Goal: Task Accomplishment & Management: Use online tool/utility

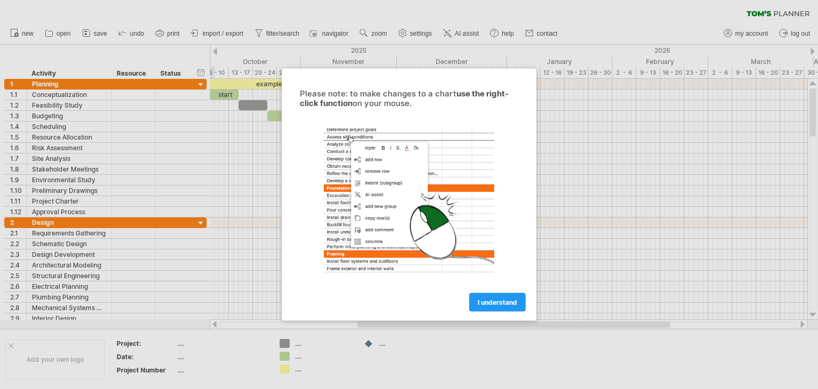
click at [494, 301] on span "I understand" at bounding box center [497, 302] width 39 height 8
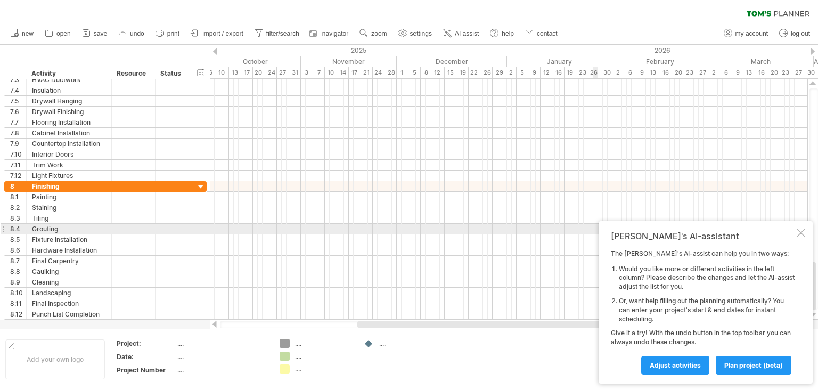
click at [800, 233] on div at bounding box center [801, 232] width 9 height 9
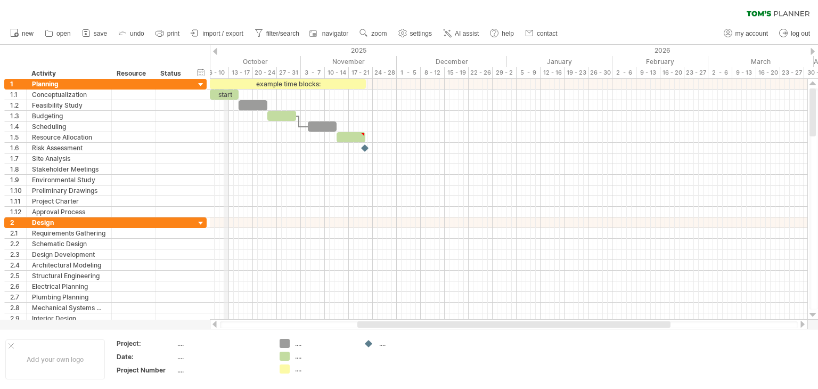
click at [226, 64] on div "October" at bounding box center [246, 61] width 110 height 11
drag, startPoint x: 225, startPoint y: 71, endPoint x: 217, endPoint y: 75, distance: 9.1
click at [224, 71] on div "6 - 10" at bounding box center [217, 72] width 24 height 11
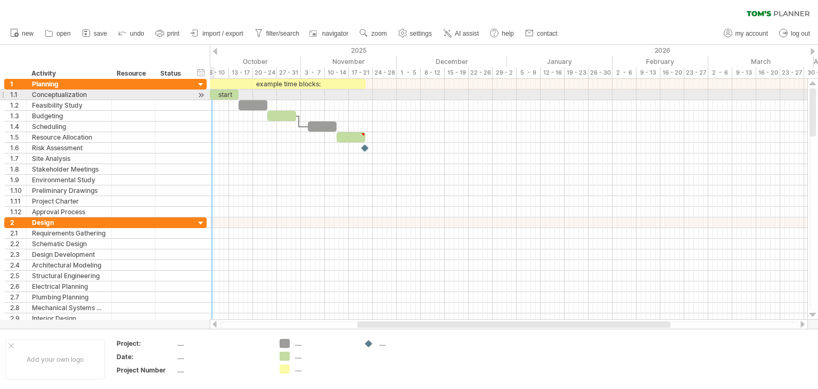
click at [202, 92] on div at bounding box center [201, 94] width 10 height 11
click at [200, 95] on div at bounding box center [201, 94] width 10 height 11
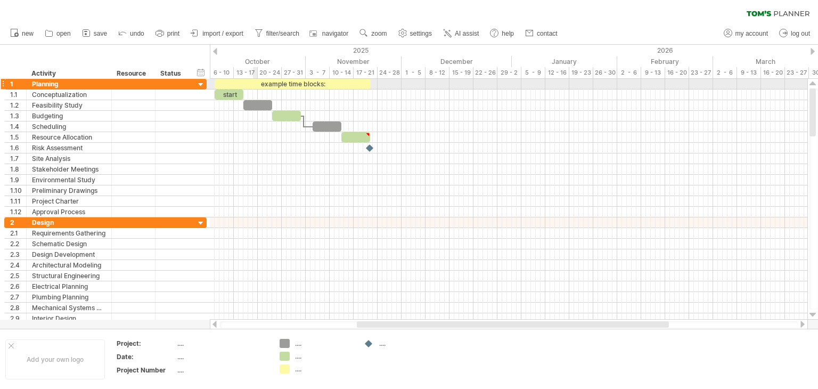
click at [255, 80] on div "example time blocks:" at bounding box center [293, 84] width 156 height 10
click at [260, 79] on div "**********" at bounding box center [293, 84] width 156 height 10
click at [262, 82] on div "**********" at bounding box center [293, 84] width 156 height 10
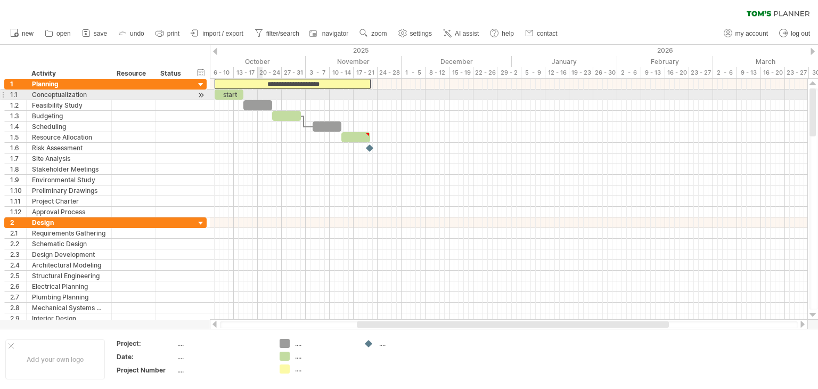
drag, startPoint x: 262, startPoint y: 85, endPoint x: 262, endPoint y: 94, distance: 8.5
click at [262, 94] on div "**********" at bounding box center [508, 199] width 597 height 241
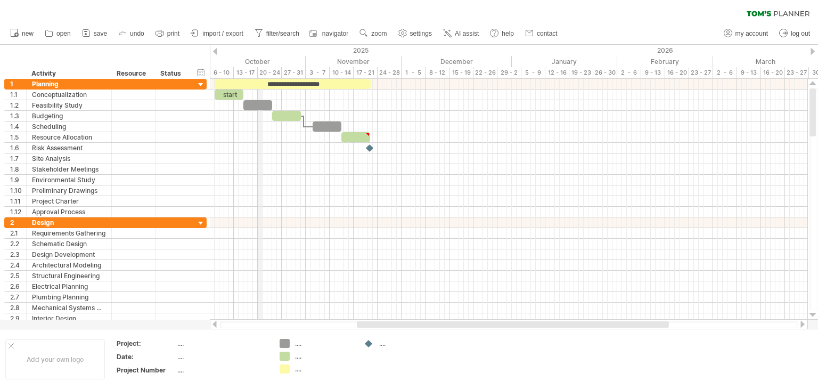
click at [259, 76] on div "20 - 24" at bounding box center [270, 72] width 24 height 11
click at [426, 32] on span "settings" at bounding box center [421, 33] width 22 height 7
select select "*"
select select "**"
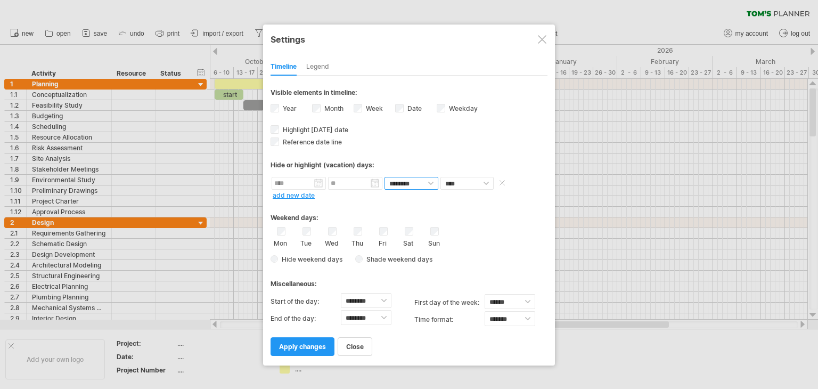
click at [411, 180] on select "******** ********" at bounding box center [411, 183] width 54 height 13
click at [363, 232] on div "Thu" at bounding box center [357, 237] width 13 height 20
click at [364, 229] on div "Mon Tue Wed Thu Fri Sat Sun" at bounding box center [408, 237] width 277 height 20
click at [309, 193] on link "add new date" at bounding box center [294, 195] width 42 height 8
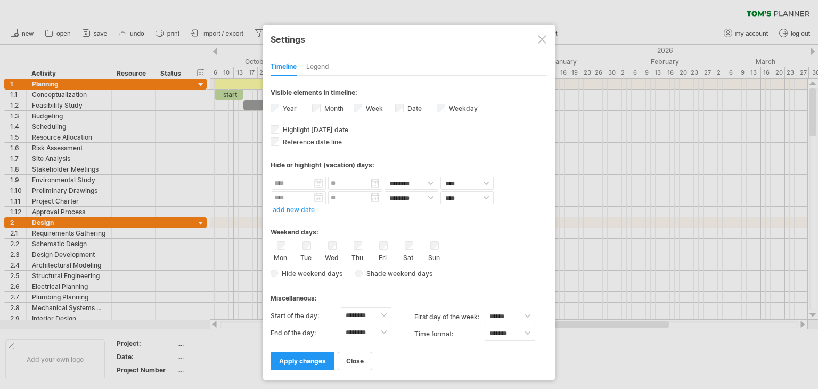
click at [298, 214] on div "**********" at bounding box center [408, 223] width 277 height 294
click at [302, 209] on link "add new date" at bounding box center [294, 210] width 42 height 8
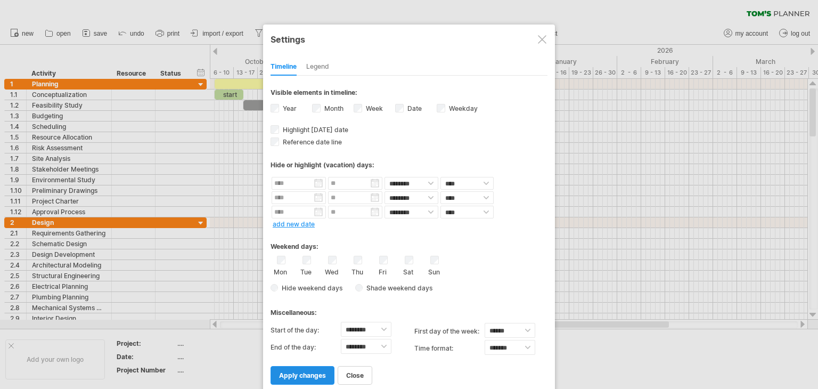
click at [308, 371] on span "apply changes" at bounding box center [302, 375] width 47 height 8
click at [313, 374] on span "apply changes" at bounding box center [302, 375] width 47 height 8
click at [326, 63] on div "Legend" at bounding box center [317, 67] width 23 height 17
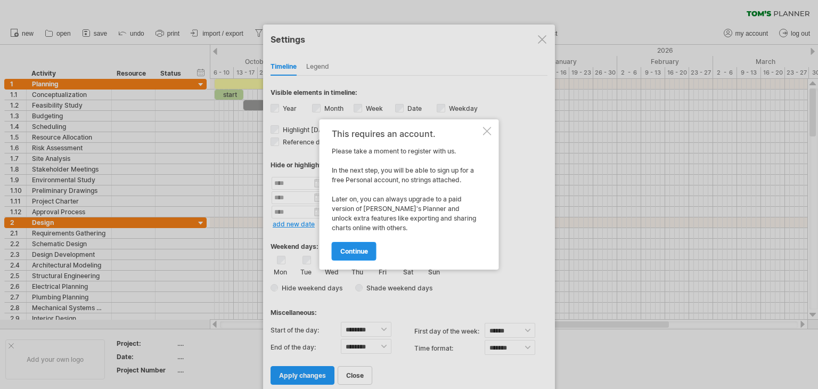
click at [346, 243] on link "continue" at bounding box center [354, 251] width 45 height 19
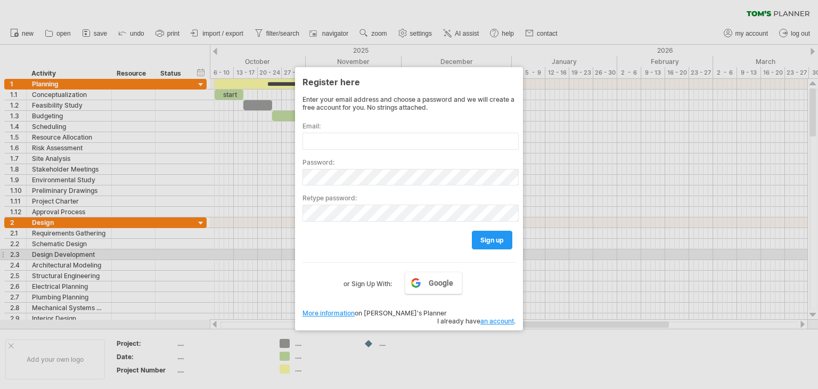
click at [570, 251] on div at bounding box center [409, 194] width 818 height 389
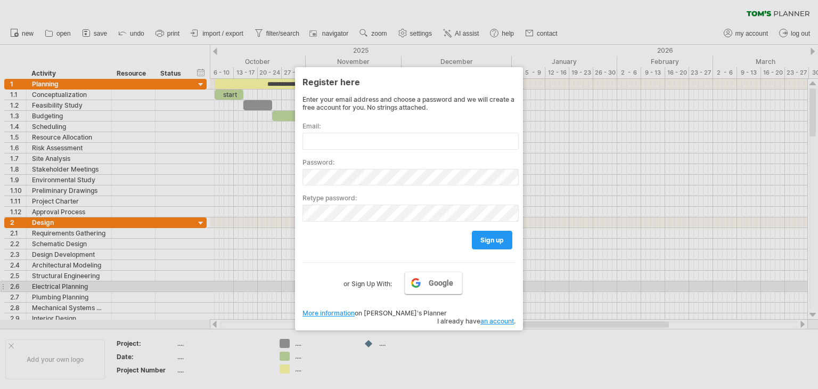
click at [443, 286] on span "Google" at bounding box center [441, 282] width 24 height 9
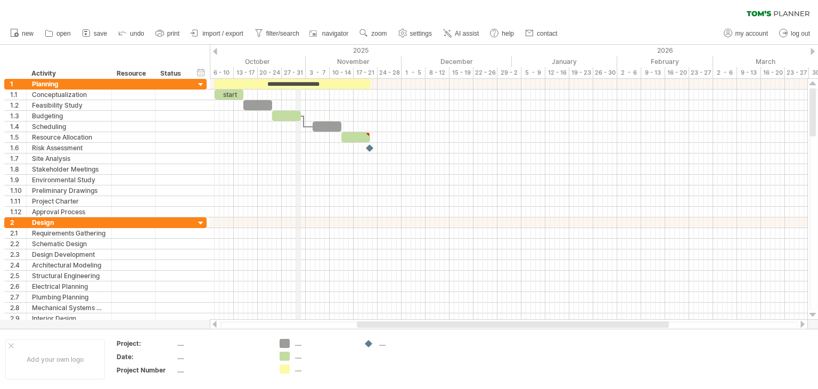
click at [296, 64] on div "October" at bounding box center [250, 61] width 110 height 11
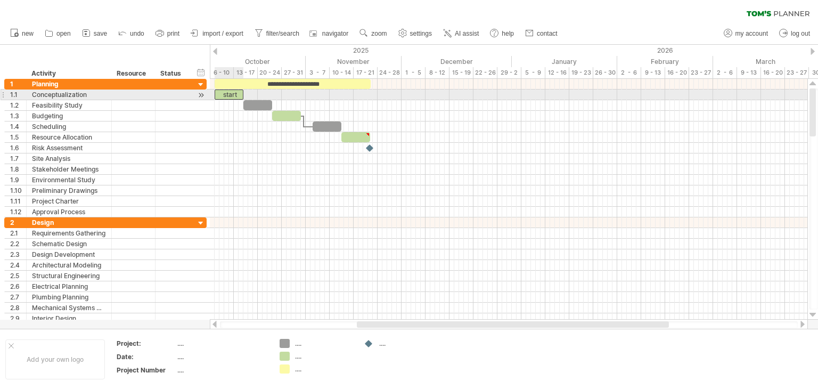
click at [239, 96] on div "start" at bounding box center [229, 94] width 29 height 10
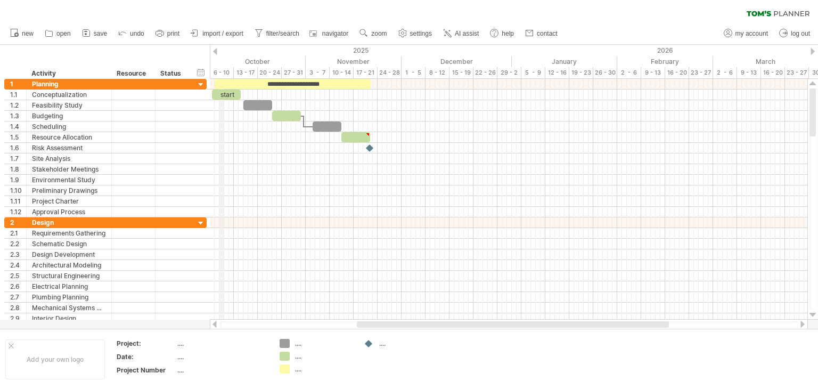
click at [219, 66] on div "October" at bounding box center [250, 61] width 110 height 11
click at [218, 71] on div "6 - 10" at bounding box center [222, 72] width 24 height 11
click at [202, 72] on div "hide start/end/duration show start/end/duration" at bounding box center [201, 72] width 10 height 11
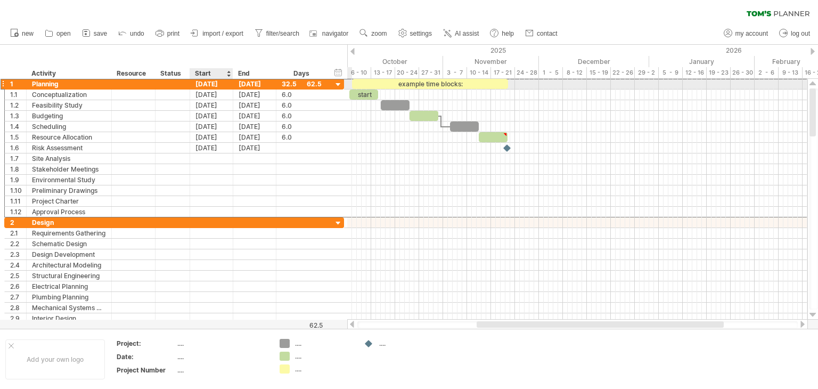
click at [207, 88] on div "[DATE]" at bounding box center [211, 84] width 43 height 10
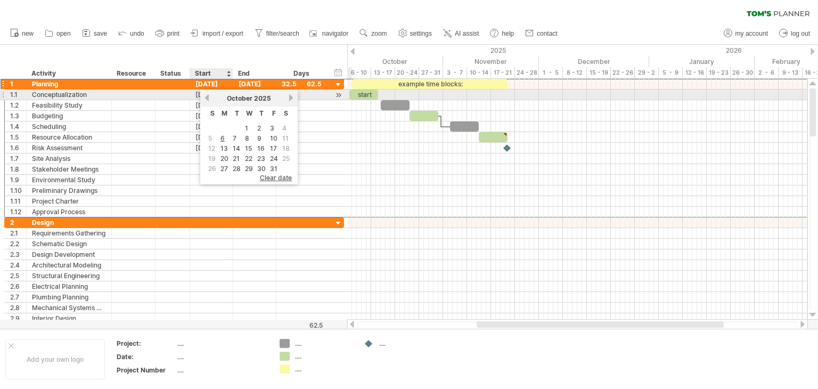
click at [207, 94] on link "previous" at bounding box center [207, 98] width 8 height 8
click at [203, 96] on link "previous" at bounding box center [207, 98] width 8 height 8
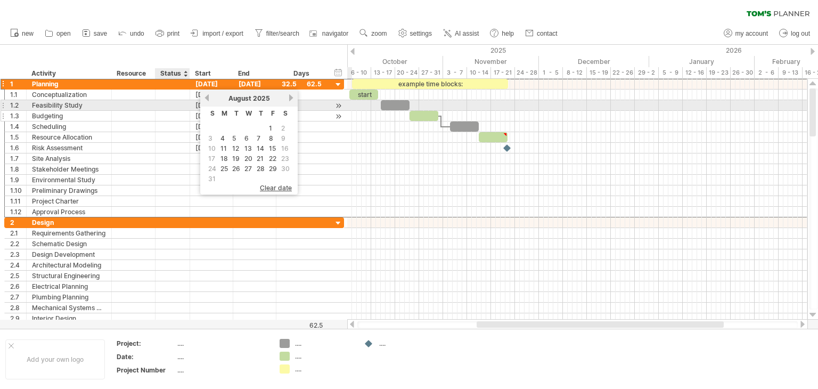
click at [182, 111] on div at bounding box center [172, 116] width 23 height 10
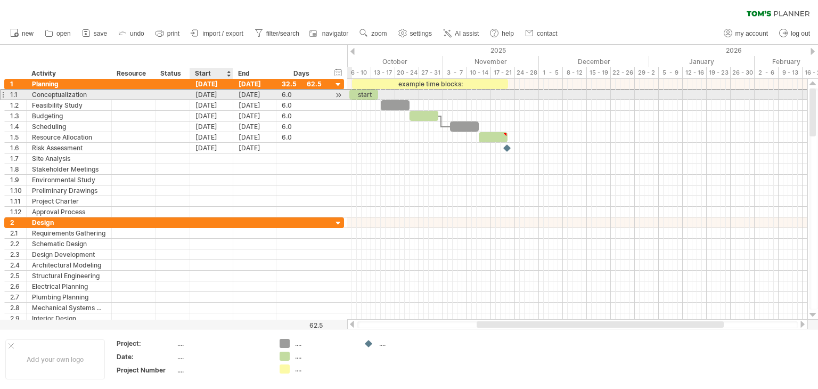
click at [203, 94] on div "[DATE]" at bounding box center [211, 94] width 43 height 10
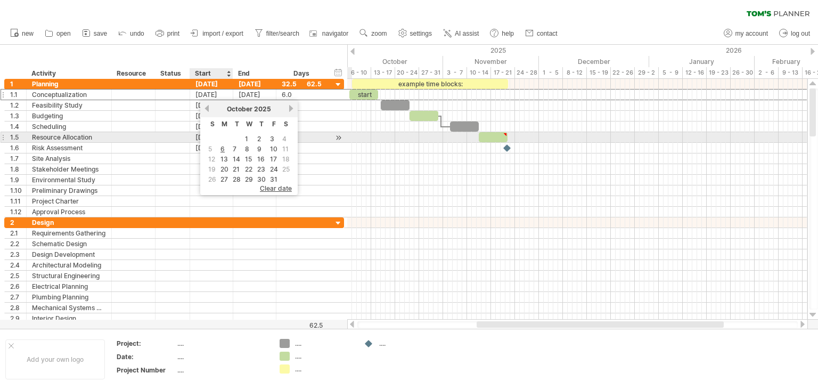
click at [235, 140] on td at bounding box center [236, 138] width 11 height 9
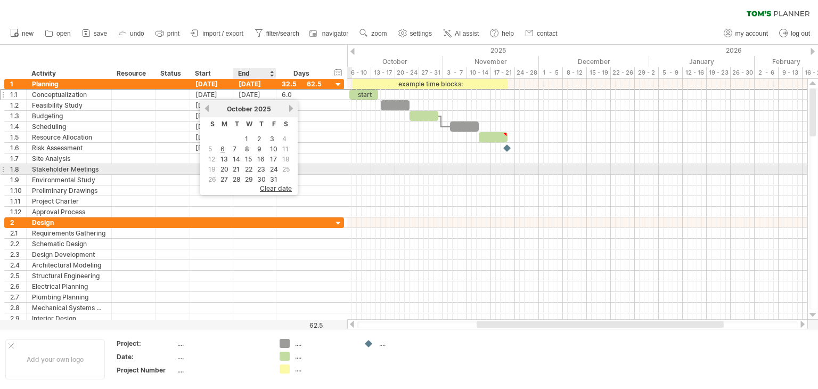
click at [253, 168] on table "S M T W T F S 1 2 3 4 5 6 7 8 9 10 11 12 13 14 15 16 17 18 19 20 21 22 23 24 25…" at bounding box center [249, 151] width 87 height 68
click at [256, 165] on link "23" at bounding box center [261, 169] width 10 height 10
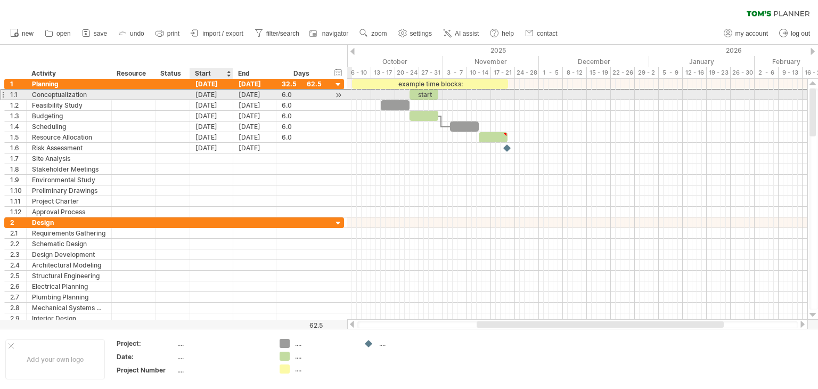
click at [215, 98] on div "[DATE]" at bounding box center [211, 94] width 43 height 10
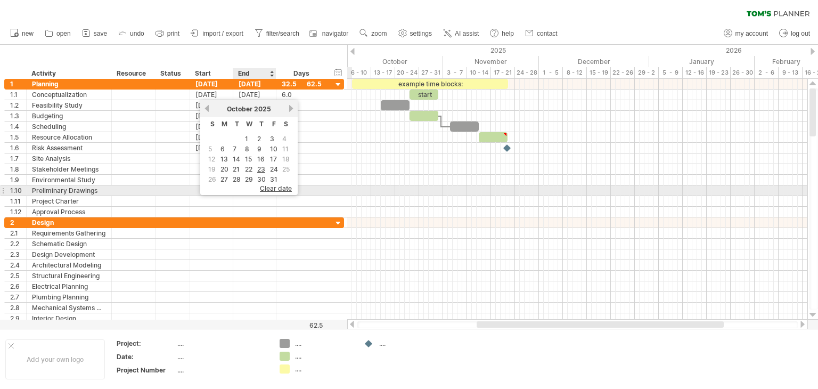
click at [276, 187] on span "clear date" at bounding box center [276, 188] width 32 height 8
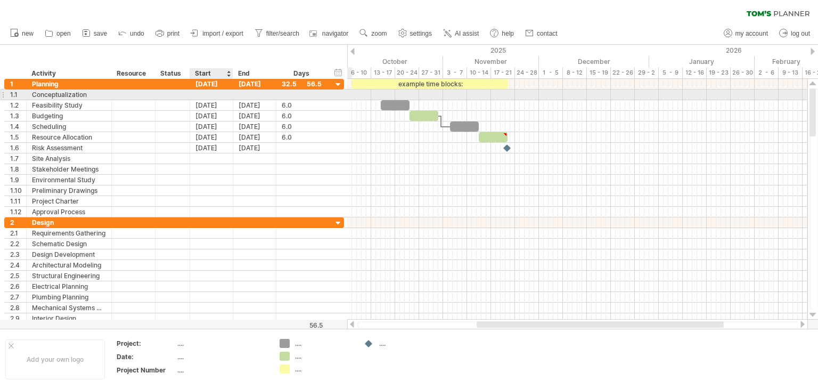
click at [215, 97] on div at bounding box center [211, 94] width 43 height 10
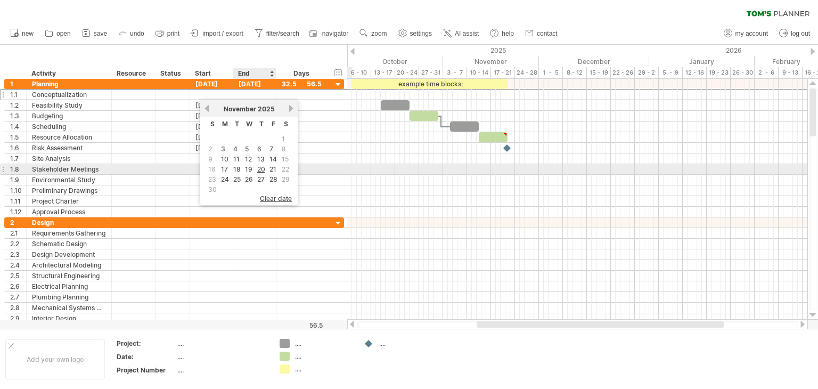
click at [240, 165] on td "18" at bounding box center [237, 169] width 11 height 9
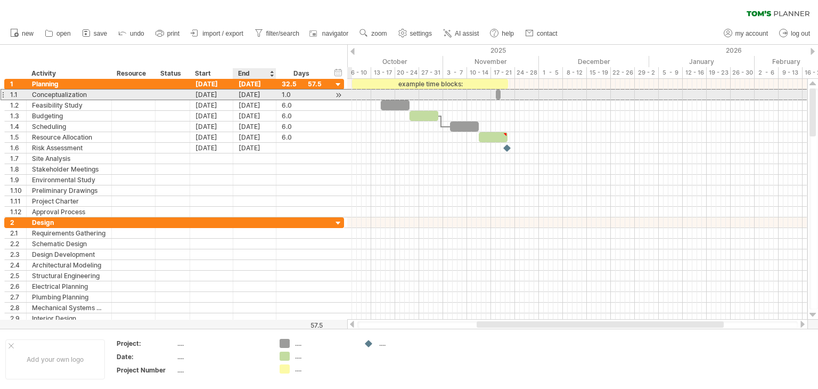
click at [251, 94] on div "[DATE]" at bounding box center [254, 94] width 43 height 10
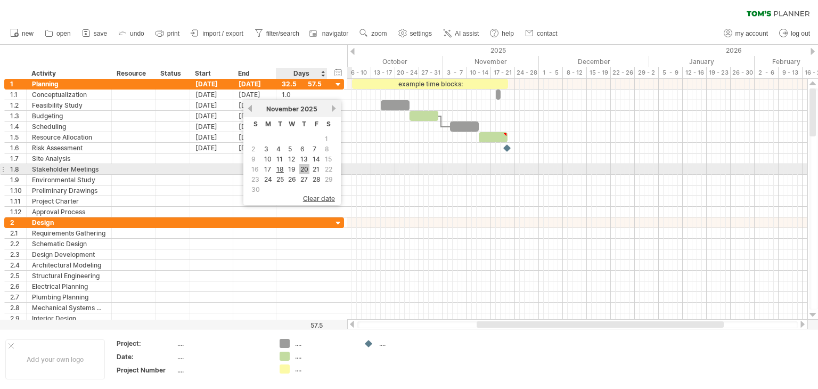
click at [307, 168] on link "20" at bounding box center [304, 169] width 10 height 10
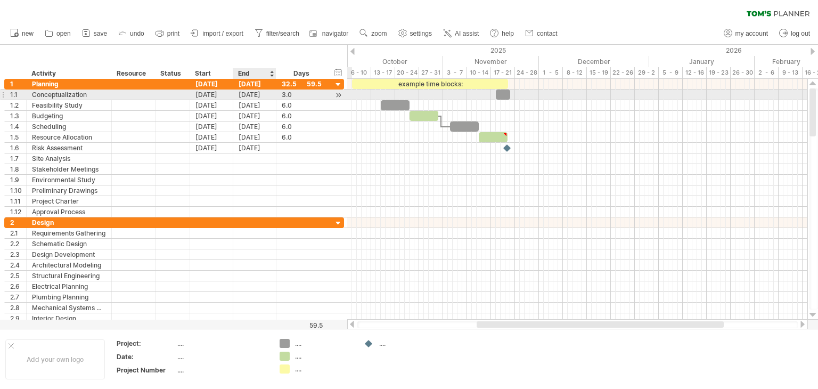
click at [283, 94] on div "3.0" at bounding box center [302, 94] width 40 height 10
click at [289, 99] on input "***" at bounding box center [292, 94] width 20 height 10
click at [284, 96] on input "***" at bounding box center [292, 94] width 20 height 10
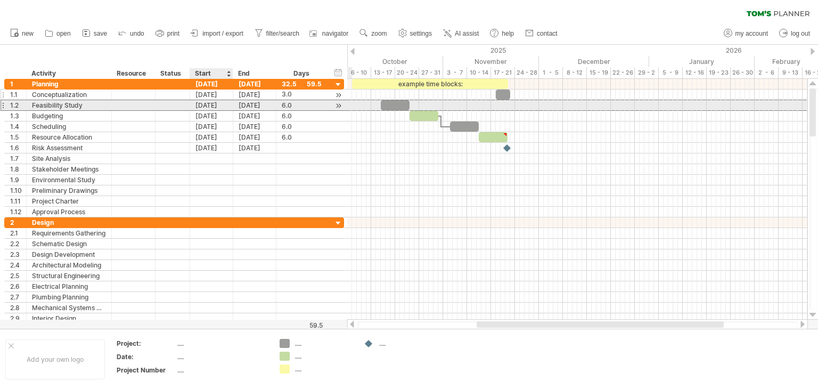
scroll to position [0, 0]
click at [223, 105] on div "[DATE]" at bounding box center [211, 105] width 43 height 10
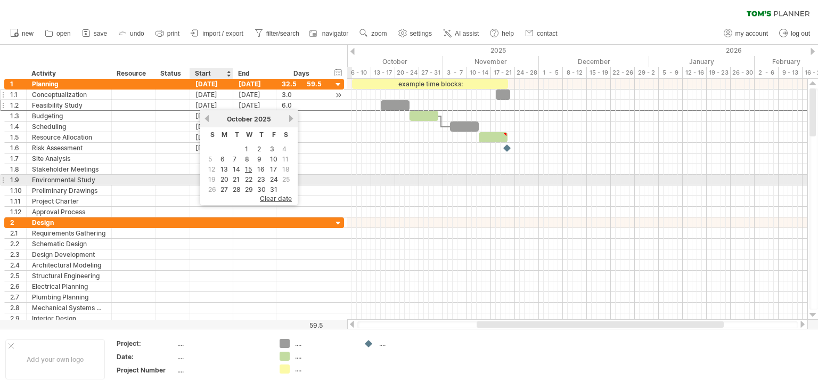
click at [229, 177] on td "20" at bounding box center [224, 179] width 11 height 9
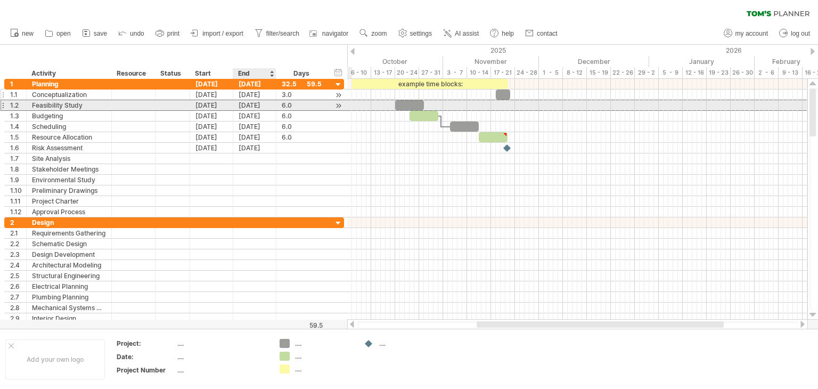
click at [245, 106] on div "[DATE]" at bounding box center [254, 105] width 43 height 10
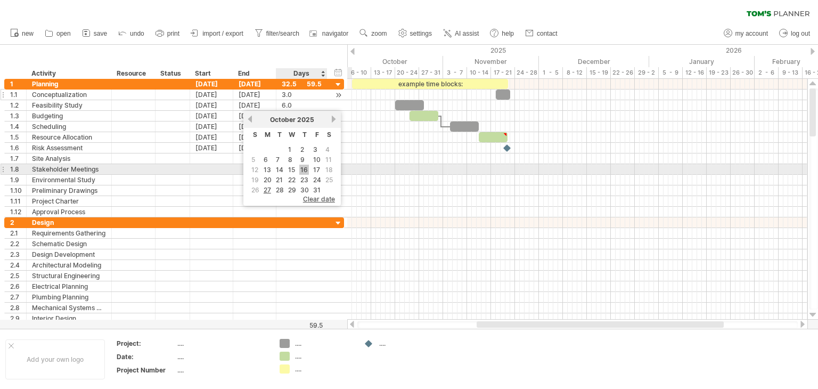
click at [304, 165] on link "16" at bounding box center [304, 170] width 10 height 10
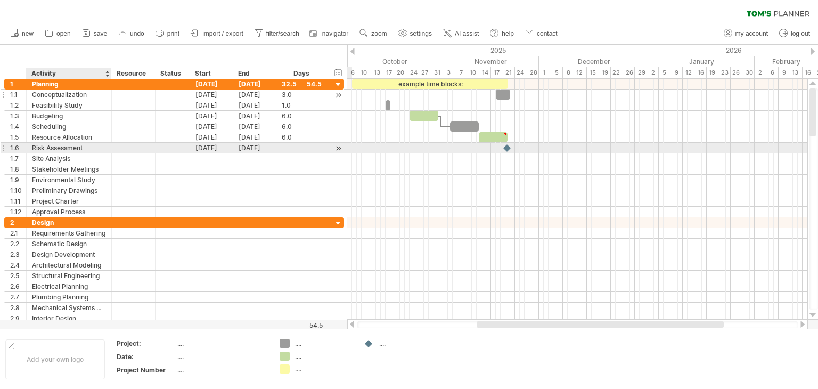
click at [87, 150] on div "Risk Assessment" at bounding box center [69, 148] width 74 height 10
drag, startPoint x: 84, startPoint y: 147, endPoint x: 26, endPoint y: 149, distance: 58.1
click at [26, 149] on div "**********" at bounding box center [174, 147] width 340 height 11
click at [16, 143] on div "1.6" at bounding box center [18, 148] width 16 height 10
click at [2, 146] on div at bounding box center [3, 147] width 4 height 11
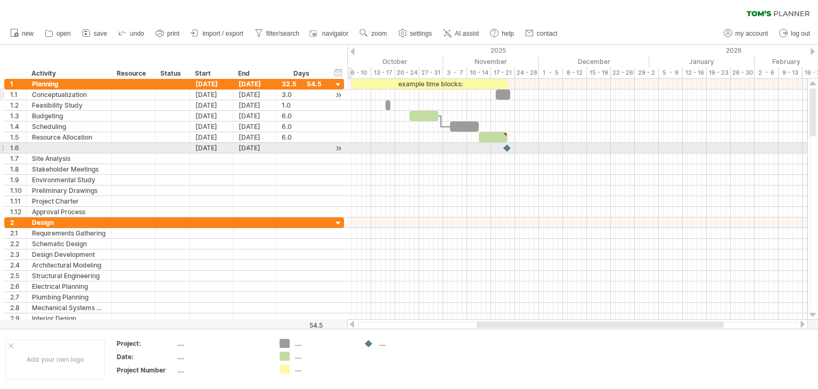
click at [5, 149] on div "1.6" at bounding box center [16, 148] width 22 height 10
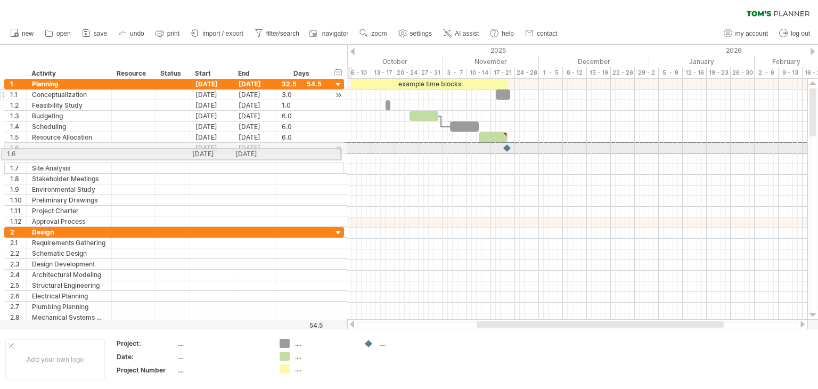
click at [0, 152] on div "**********" at bounding box center [172, 206] width 345 height 255
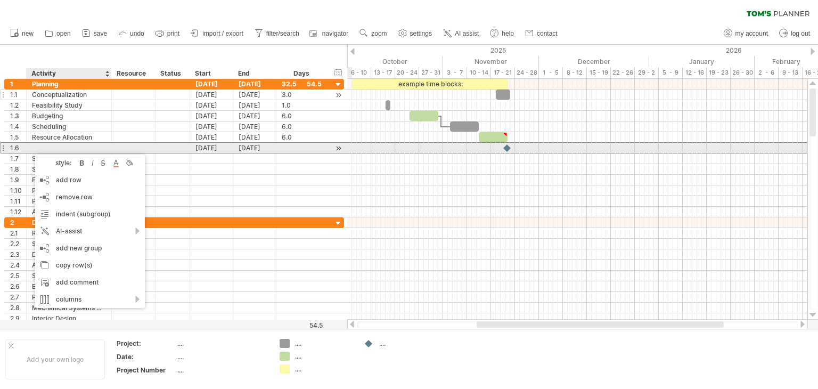
click at [140, 147] on div at bounding box center [133, 148] width 32 height 10
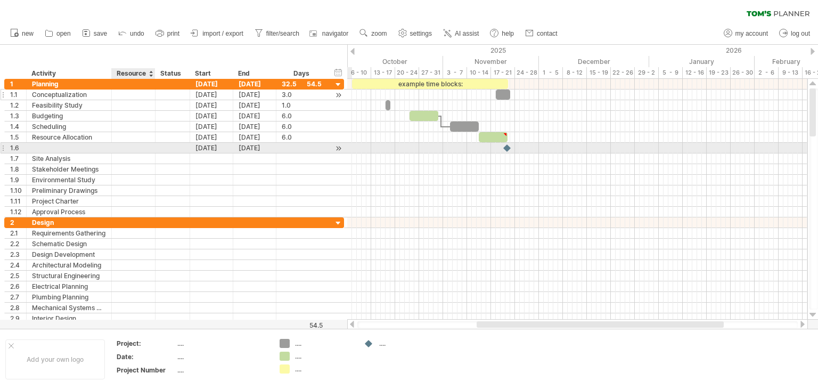
click at [141, 151] on input "text" at bounding box center [133, 148] width 32 height 10
click at [323, 151] on div at bounding box center [325, 148] width 5 height 11
click at [305, 147] on div at bounding box center [301, 148] width 39 height 10
click at [303, 147] on div at bounding box center [301, 148] width 39 height 10
click at [126, 151] on div at bounding box center [133, 148] width 32 height 10
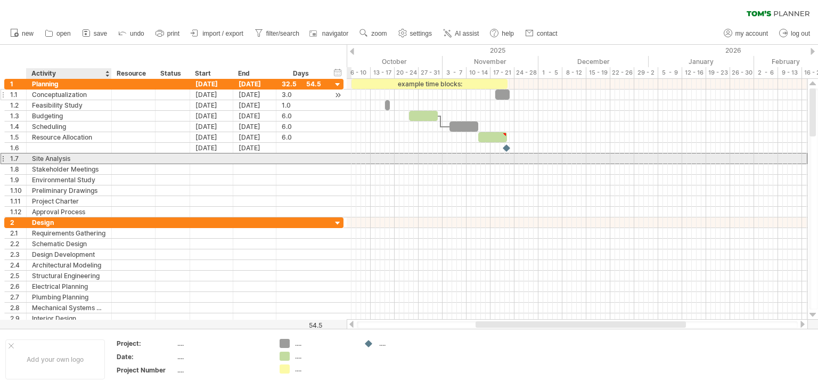
click at [89, 160] on div "Site Analysis" at bounding box center [69, 158] width 74 height 10
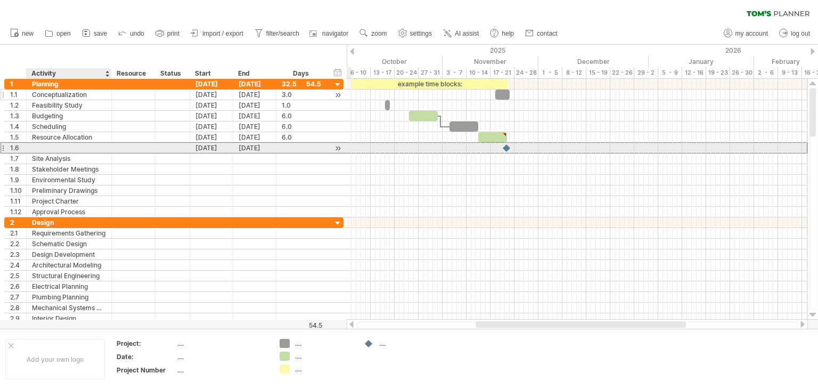
click at [95, 143] on div at bounding box center [69, 148] width 74 height 10
click at [2, 146] on div at bounding box center [3, 147] width 4 height 11
click at [41, 147] on div at bounding box center [69, 148] width 74 height 10
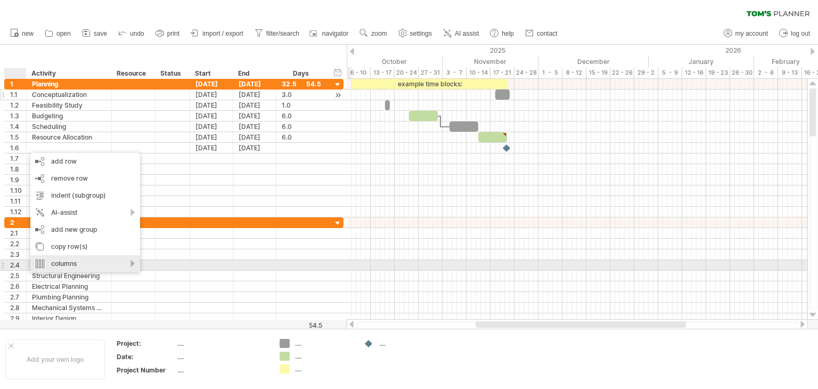
click at [103, 263] on div "columns" at bounding box center [85, 263] width 110 height 17
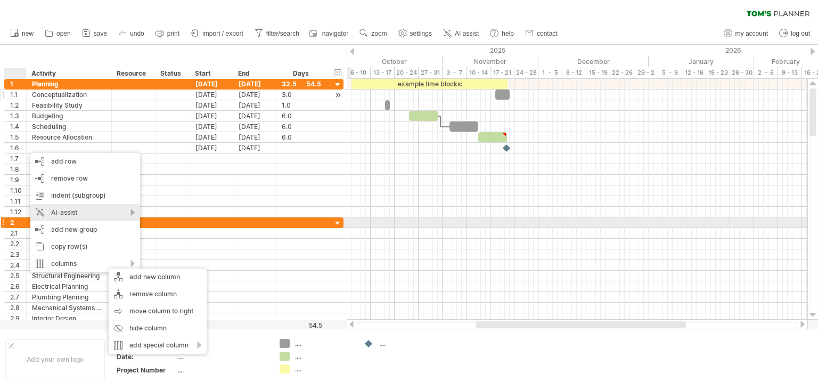
click at [119, 218] on div "AI-assist" at bounding box center [85, 212] width 110 height 17
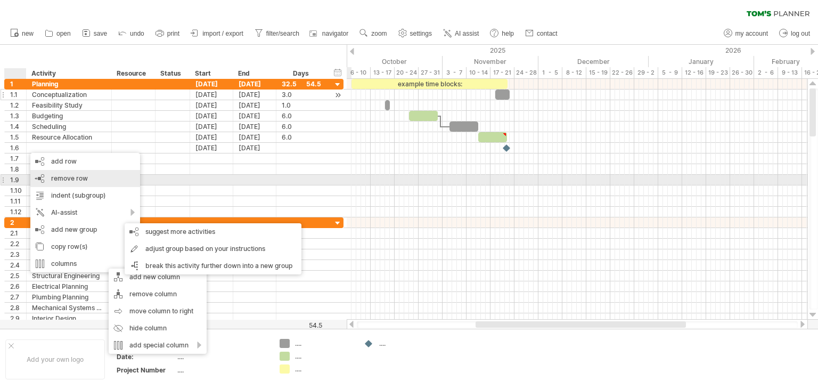
click at [100, 181] on div "remove row remove selected rows" at bounding box center [85, 178] width 110 height 17
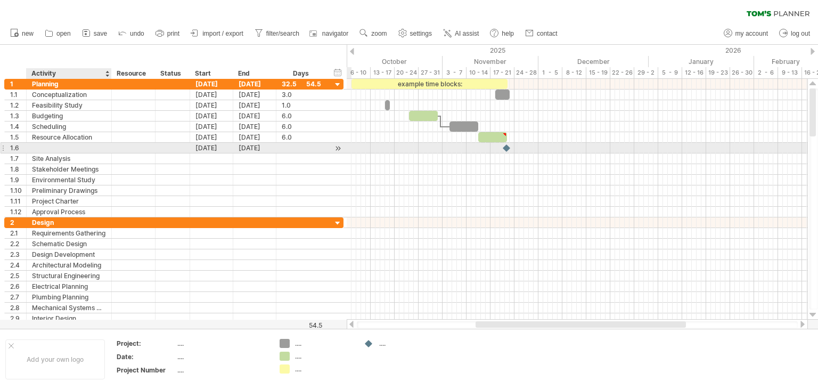
click at [94, 152] on div at bounding box center [69, 148] width 74 height 10
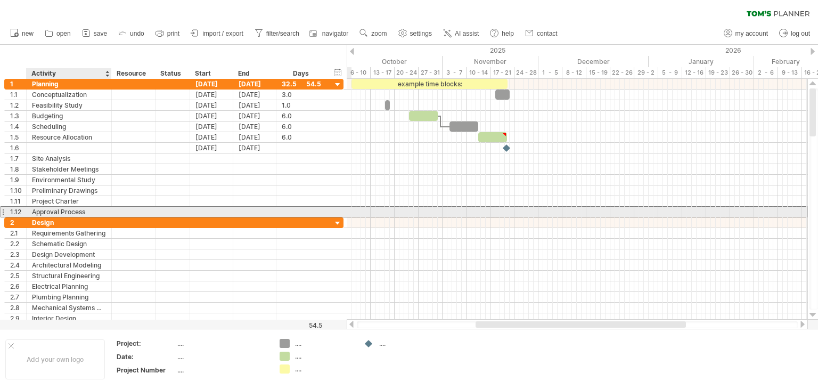
click at [70, 208] on div "Approval Process" at bounding box center [69, 212] width 74 height 10
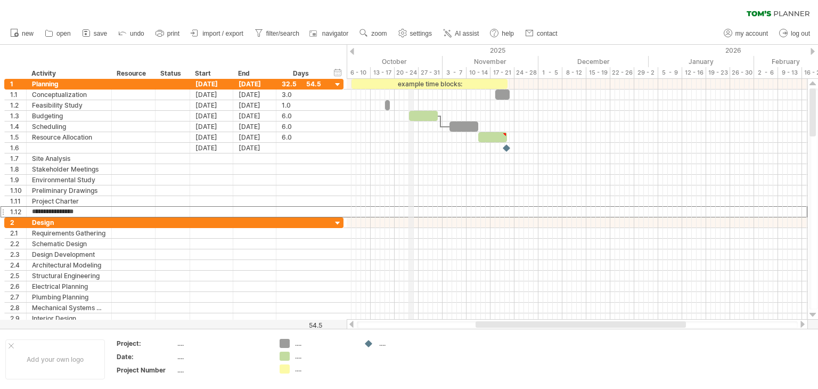
click at [413, 54] on div "2025" at bounding box center [87, 50] width 1121 height 11
click at [499, 38] on div at bounding box center [494, 33] width 11 height 11
click at [525, 54] on div "2025" at bounding box center [87, 50] width 1121 height 11
click at [229, 37] on span "import / export" at bounding box center [222, 33] width 41 height 7
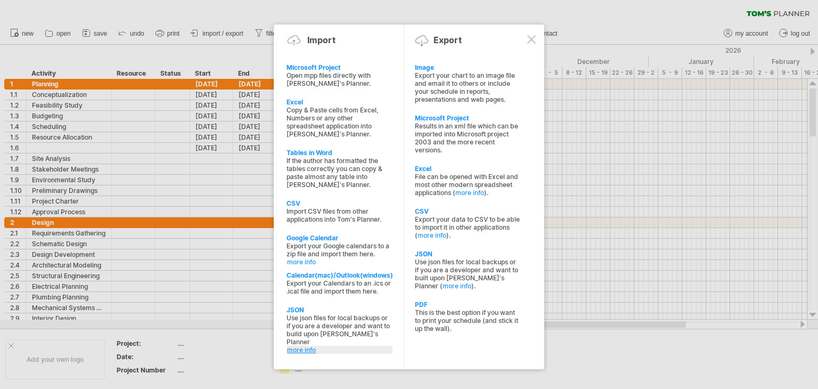
click at [302, 347] on link "more info" at bounding box center [339, 350] width 105 height 8
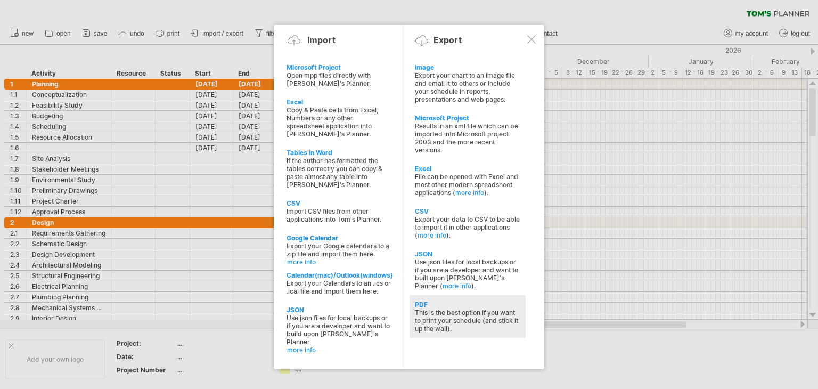
click at [451, 318] on div "This is the best option if you want to print your schedule (and stick it up the…" at bounding box center [467, 320] width 105 height 24
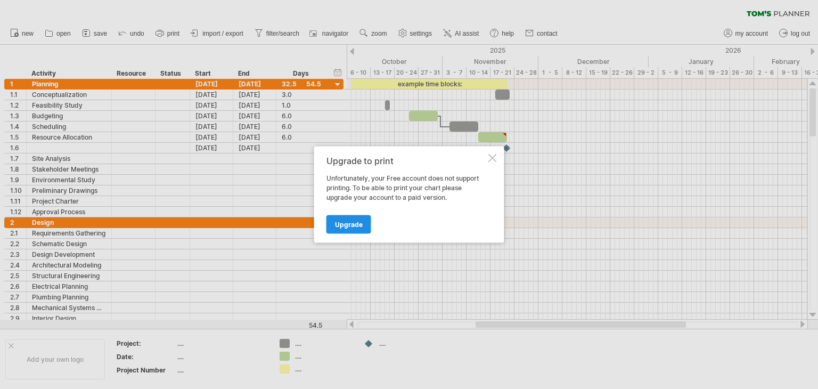
click at [346, 227] on span "Upgrade" at bounding box center [349, 224] width 28 height 8
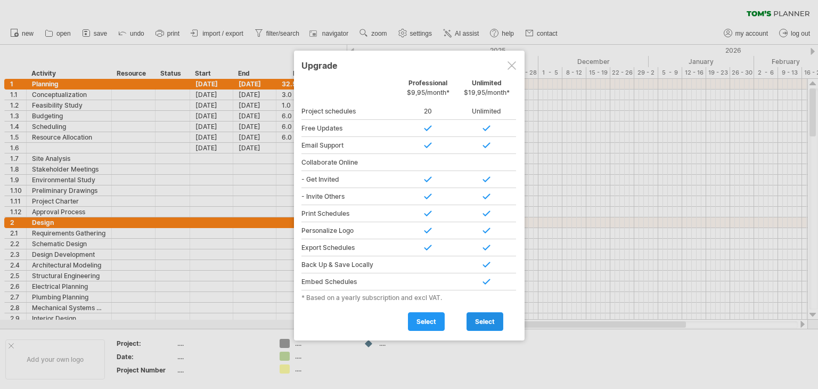
click at [480, 320] on span "select" at bounding box center [485, 321] width 20 height 8
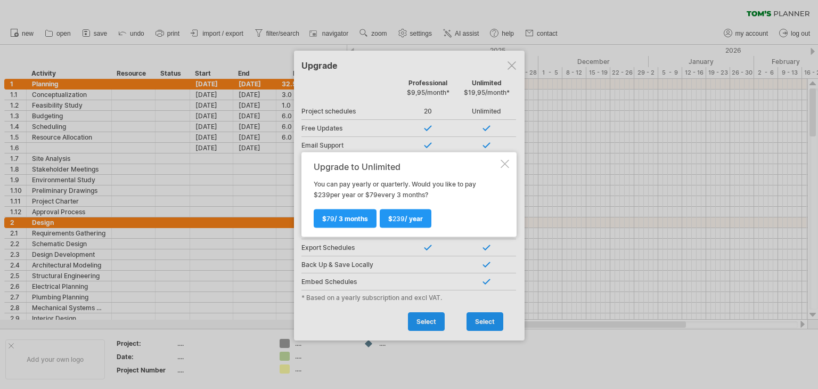
click at [507, 160] on div at bounding box center [505, 164] width 9 height 9
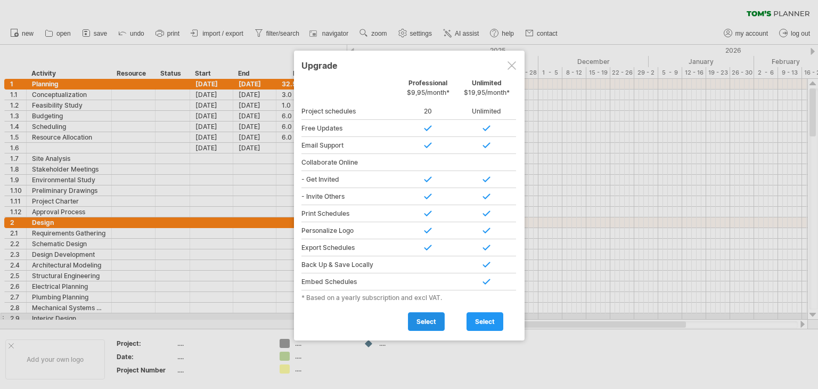
click at [428, 314] on link "select" at bounding box center [426, 321] width 37 height 19
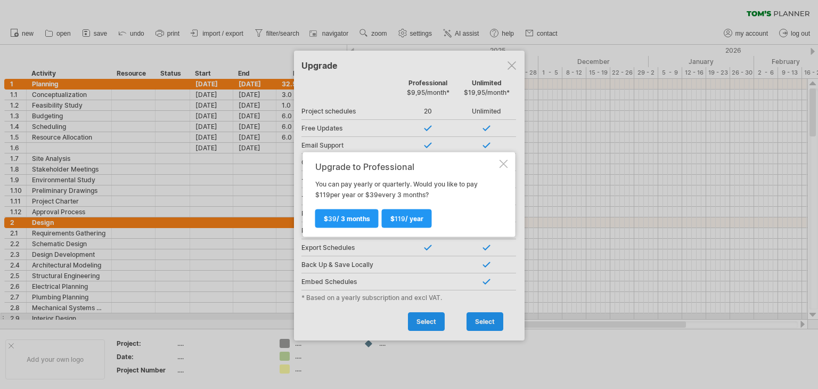
click at [501, 160] on div at bounding box center [503, 164] width 9 height 9
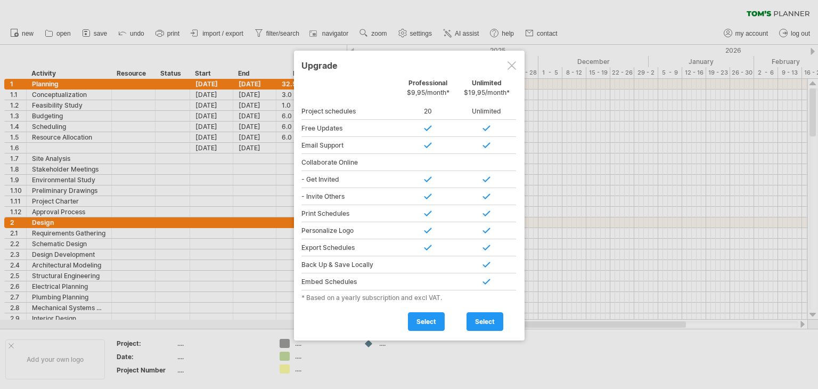
click at [509, 62] on div at bounding box center [511, 65] width 9 height 9
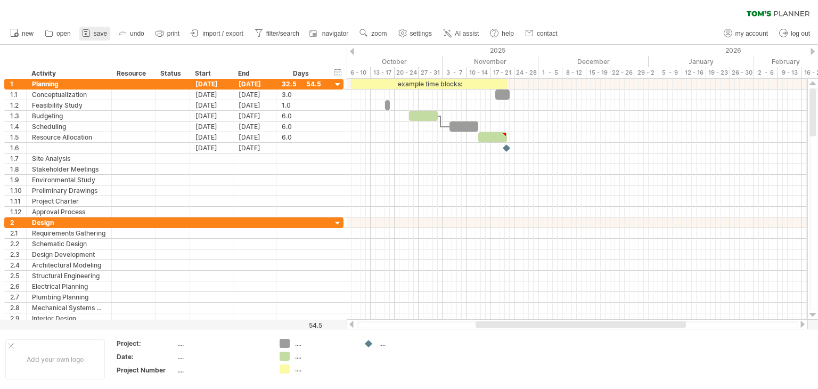
click at [91, 35] on icon at bounding box center [86, 33] width 11 height 11
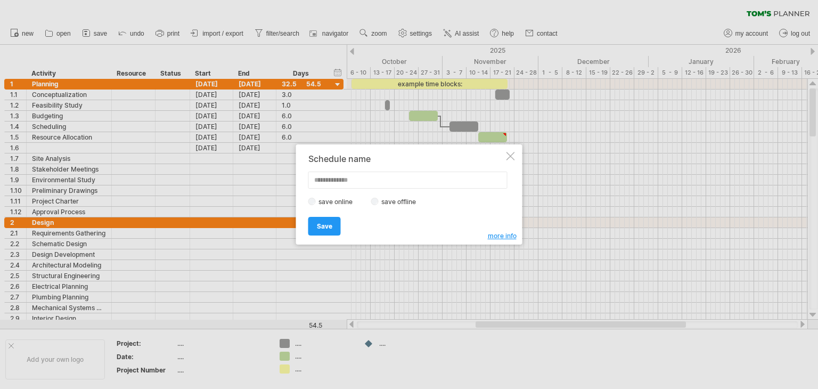
click at [342, 179] on input "text" at bounding box center [407, 179] width 199 height 17
type input "**********"
click at [321, 224] on span "Save" at bounding box center [324, 226] width 15 height 8
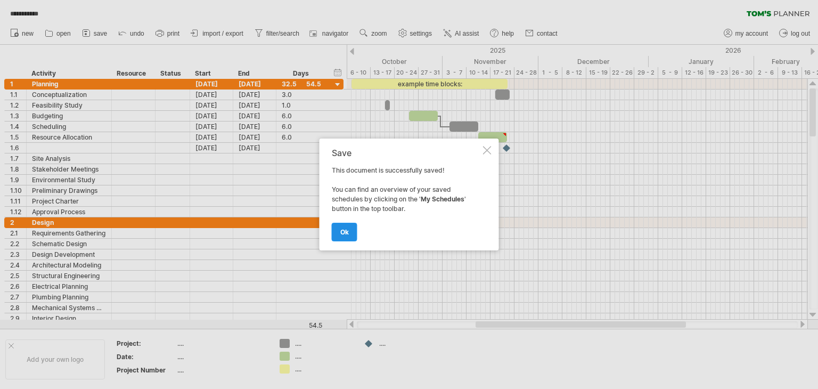
click at [341, 237] on link "ok" at bounding box center [345, 232] width 26 height 19
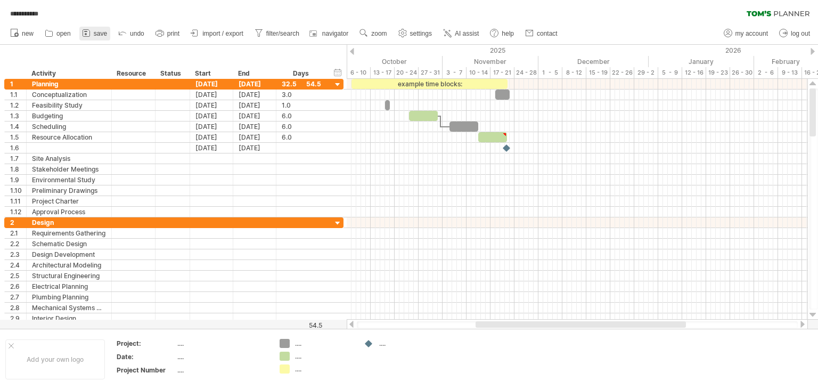
click at [93, 37] on link "save" at bounding box center [94, 34] width 31 height 14
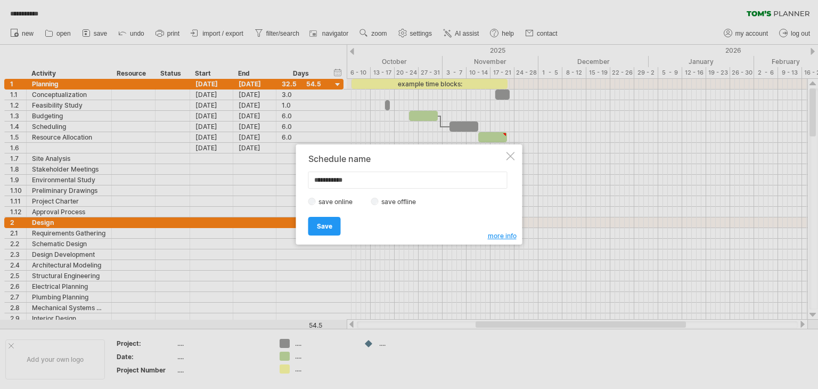
click at [371, 203] on div "save online save offline" at bounding box center [406, 201] width 196 height 10
click at [330, 224] on span "Save" at bounding box center [324, 226] width 15 height 8
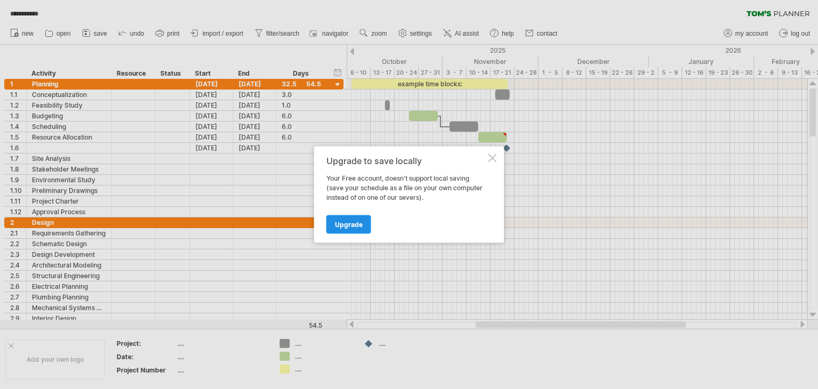
click at [341, 226] on span "Upgrade" at bounding box center [349, 224] width 28 height 8
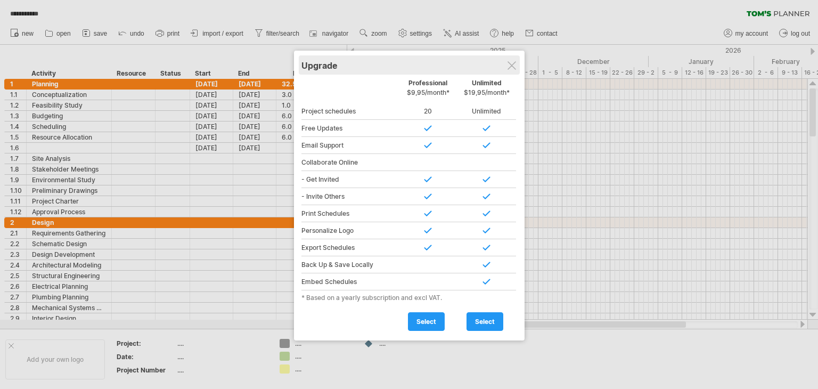
click at [506, 64] on div "Upgrade" at bounding box center [409, 64] width 216 height 19
click at [509, 63] on div at bounding box center [511, 65] width 9 height 9
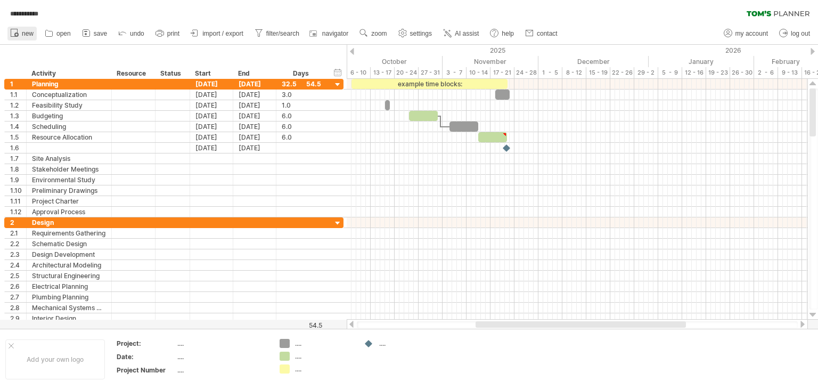
click at [19, 36] on icon at bounding box center [14, 32] width 11 height 11
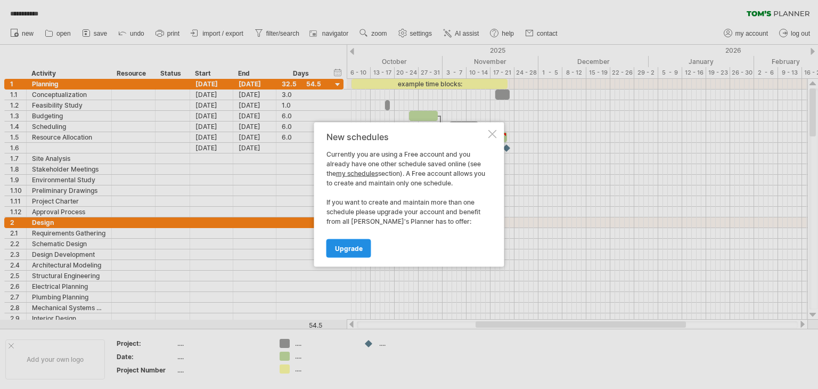
click at [353, 249] on span "Upgrade" at bounding box center [349, 248] width 28 height 8
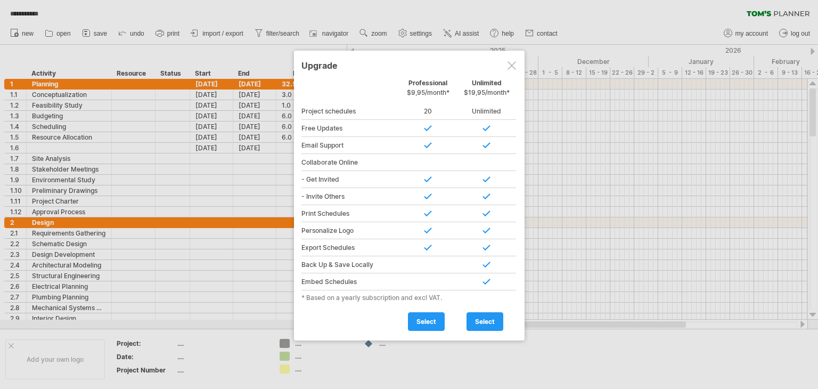
click at [512, 61] on div at bounding box center [511, 65] width 9 height 9
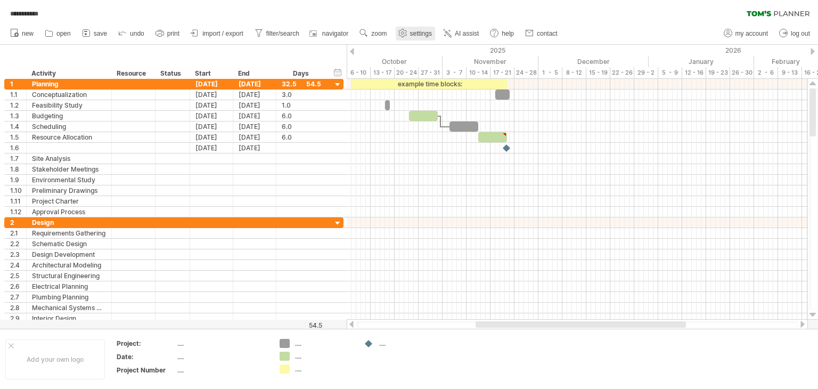
click at [410, 37] on link "settings" at bounding box center [415, 34] width 39 height 14
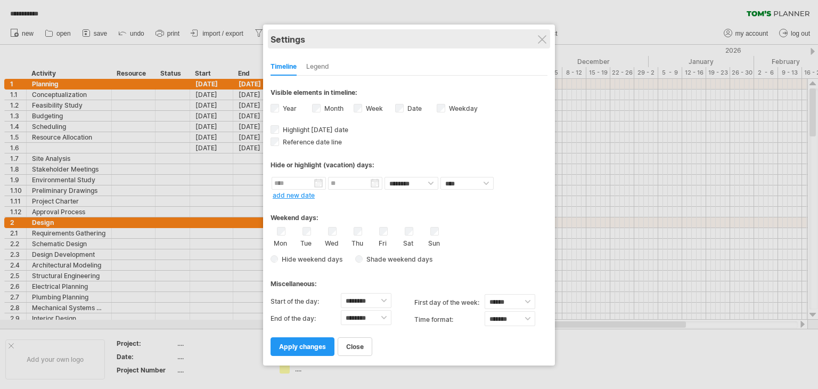
click at [547, 43] on div "Settings" at bounding box center [408, 38] width 277 height 19
click at [546, 41] on div "Settings" at bounding box center [408, 38] width 277 height 19
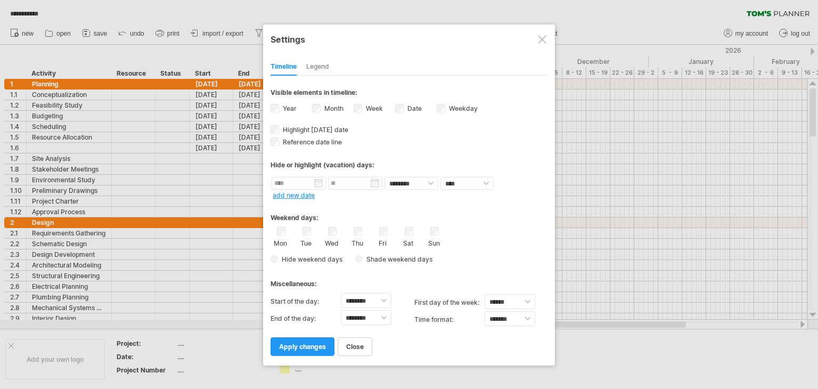
click at [543, 42] on div at bounding box center [542, 39] width 9 height 9
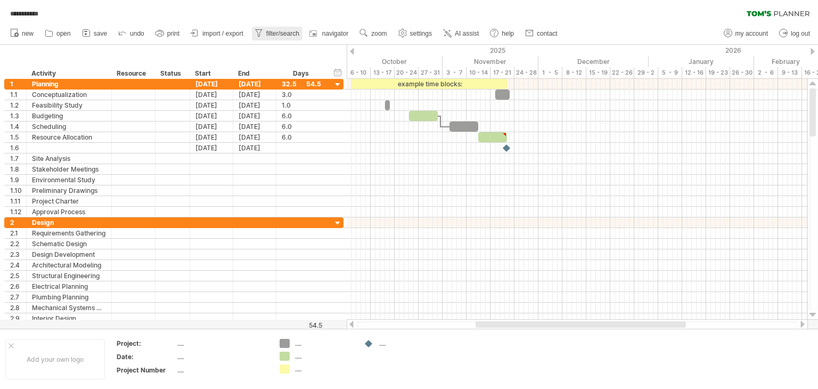
click at [270, 32] on span "filter/search" at bounding box center [282, 33] width 33 height 7
type input "**********"
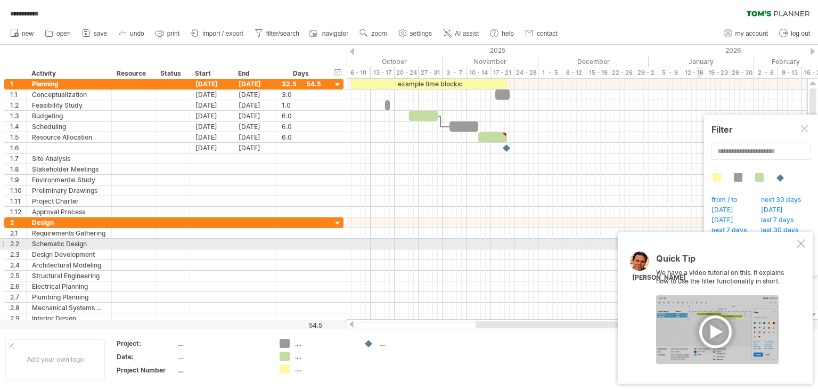
click at [805, 242] on div at bounding box center [801, 243] width 9 height 9
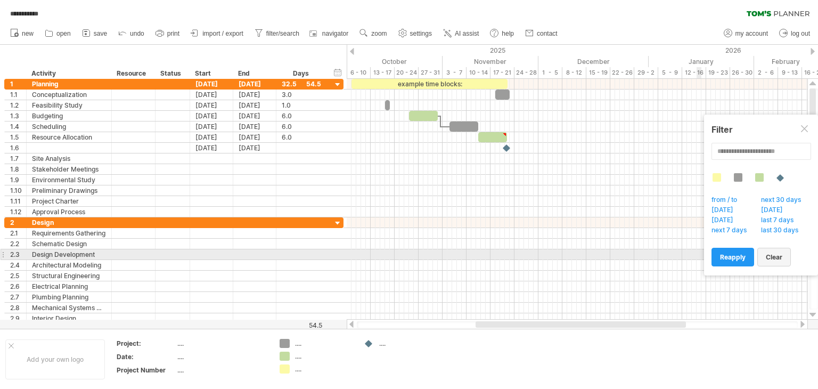
click at [773, 257] on span "clear" at bounding box center [774, 257] width 17 height 8
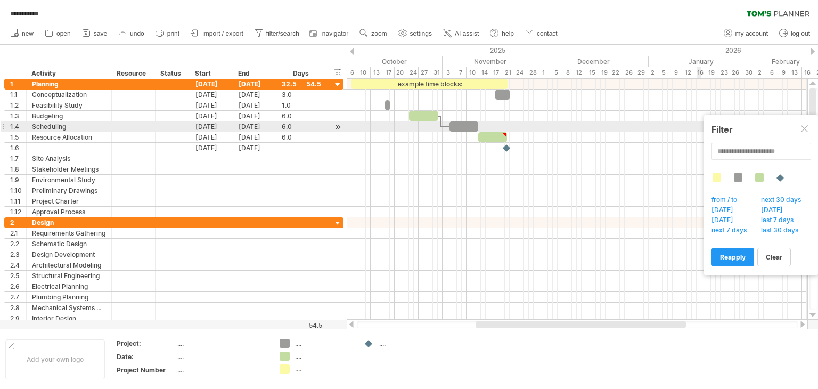
click at [807, 131] on div at bounding box center [805, 129] width 9 height 9
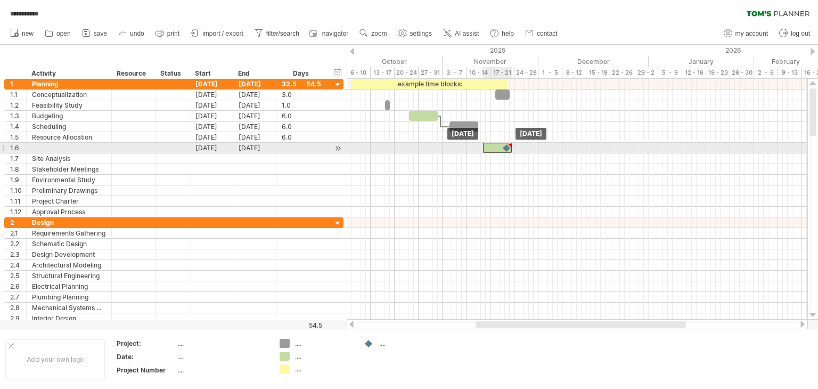
drag, startPoint x: 490, startPoint y: 139, endPoint x: 495, endPoint y: 151, distance: 13.4
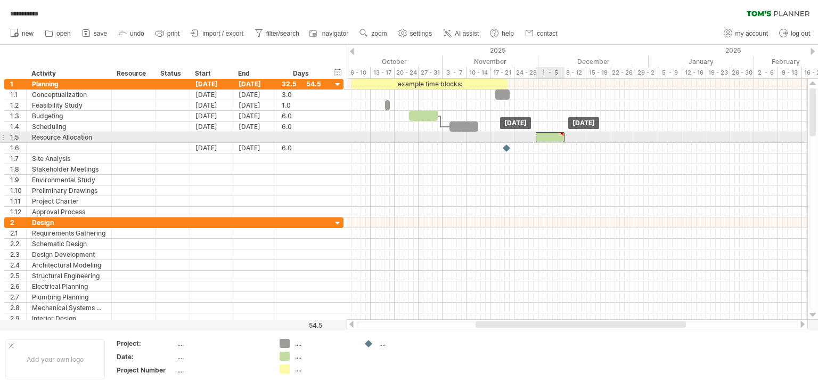
drag, startPoint x: 496, startPoint y: 150, endPoint x: 550, endPoint y: 140, distance: 54.7
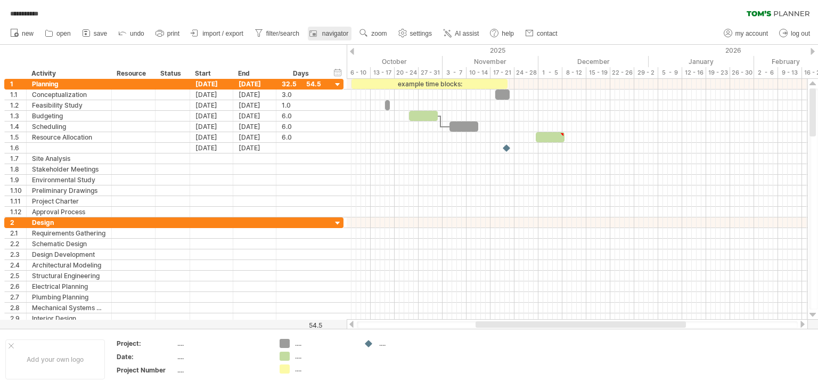
click at [338, 35] on span "navigator" at bounding box center [335, 33] width 26 height 7
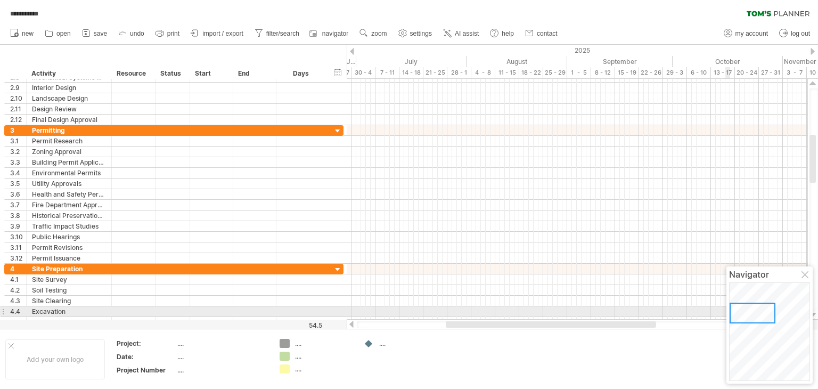
click at [749, 314] on div at bounding box center [752, 312] width 46 height 21
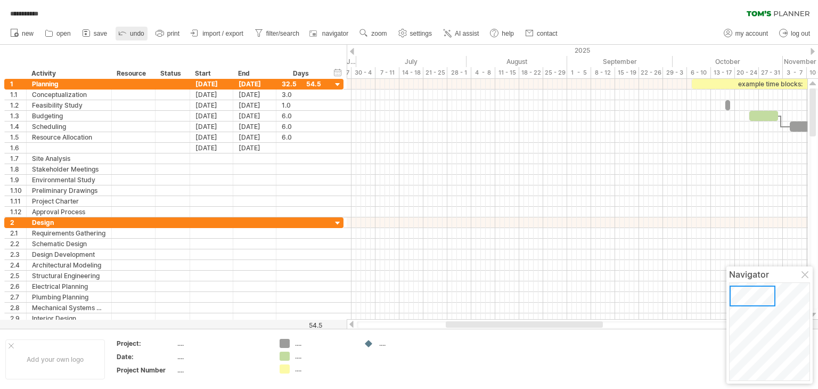
click at [136, 34] on span "undo" at bounding box center [137, 33] width 14 height 7
click at [214, 37] on link "import / export" at bounding box center [217, 34] width 59 height 14
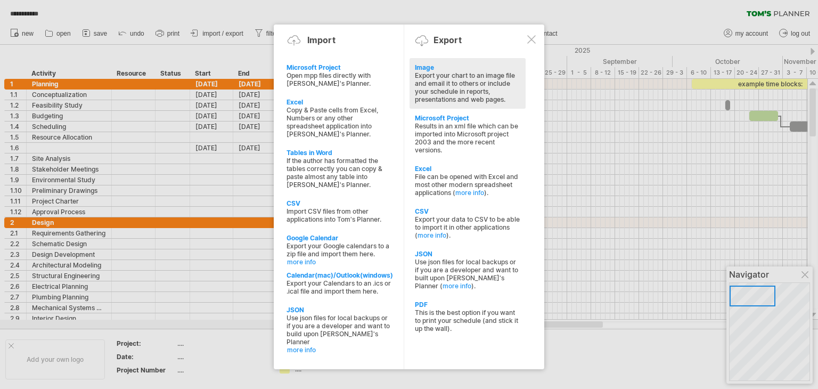
click at [481, 94] on div "Export your chart to an image file and email it to others or include your sched…" at bounding box center [467, 87] width 105 height 32
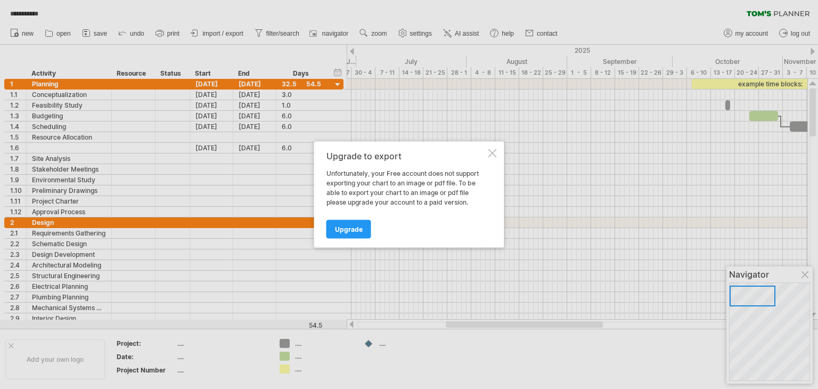
click at [489, 153] on div at bounding box center [492, 153] width 9 height 9
